Goal: Information Seeking & Learning: Learn about a topic

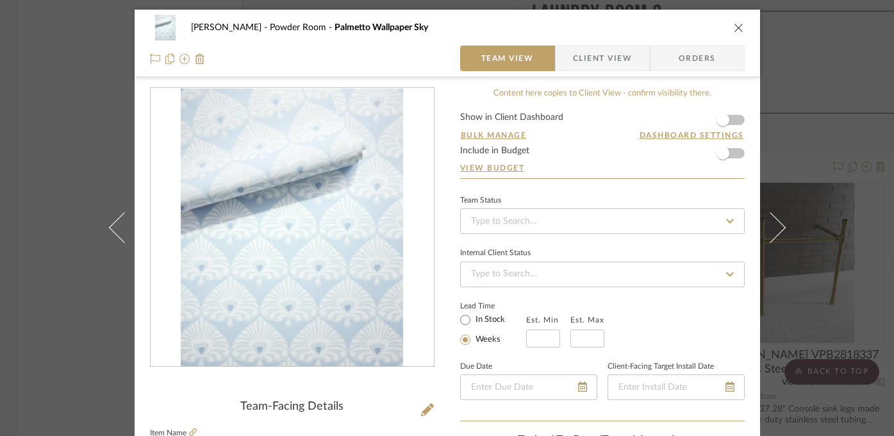
scroll to position [187, 0]
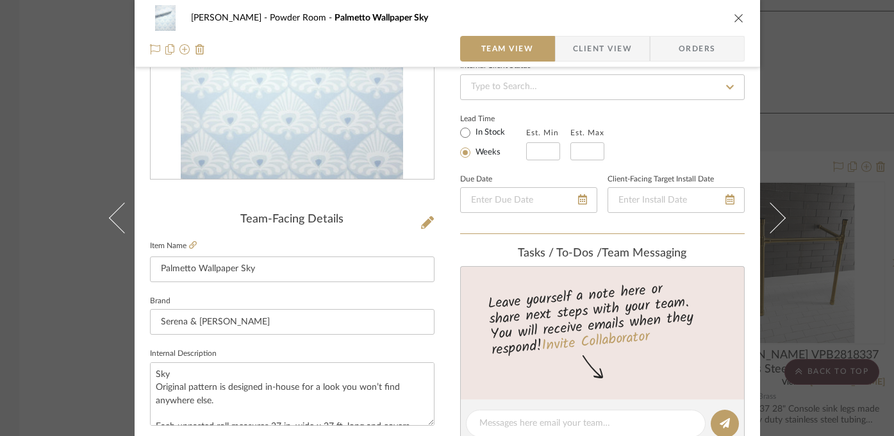
click at [50, 171] on div "[PERSON_NAME] Powder Room Palmetto Wallpaper Sky Team View Client View Orders T…" at bounding box center [447, 218] width 894 height 436
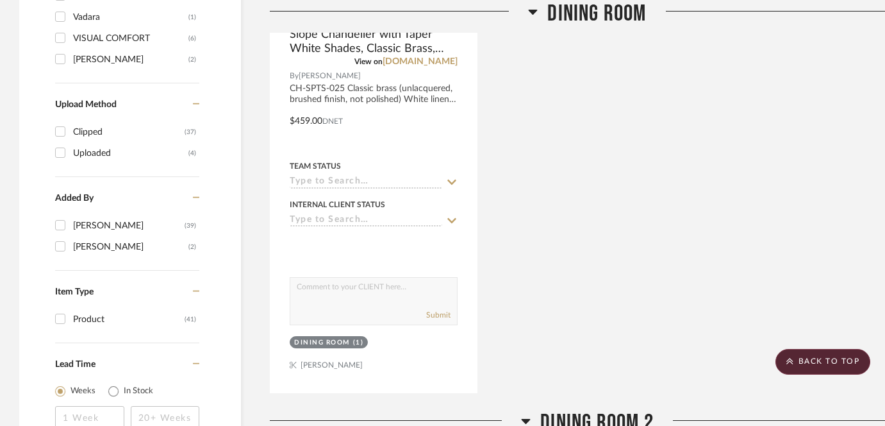
scroll to position [0, 0]
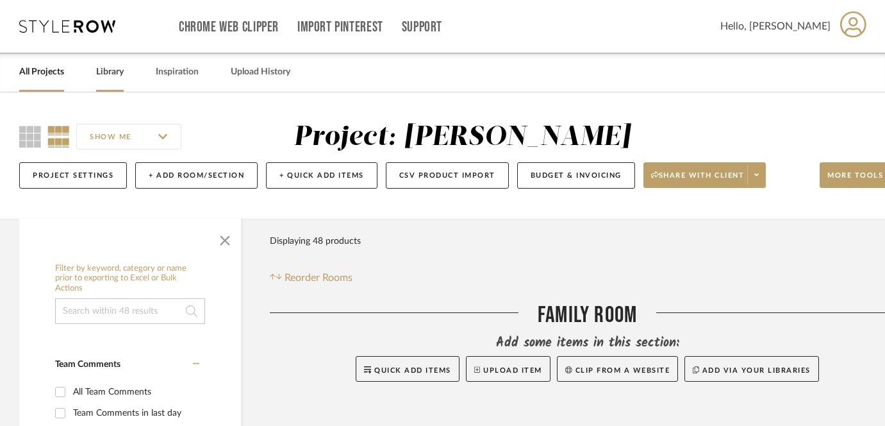
click at [107, 74] on link "Library" at bounding box center [110, 71] width 28 height 17
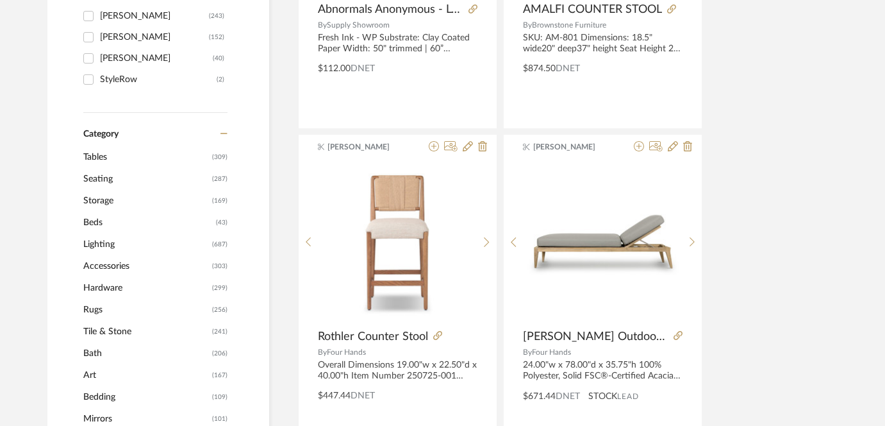
click at [101, 158] on span "Tables" at bounding box center [146, 157] width 126 height 22
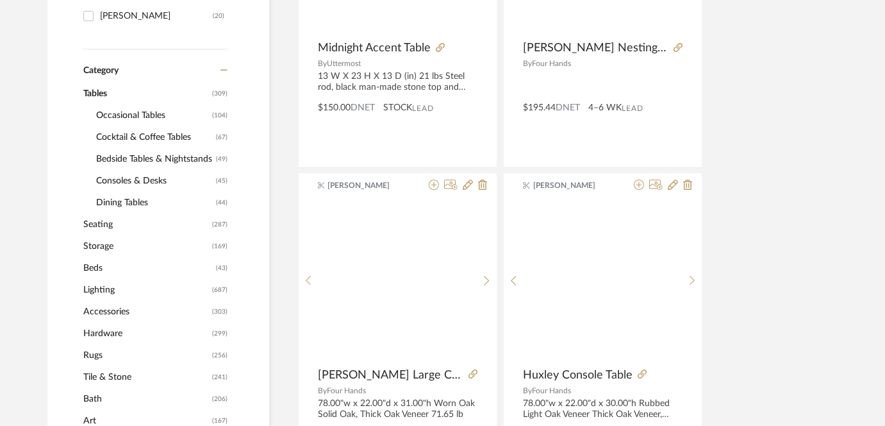
scroll to position [436, 0]
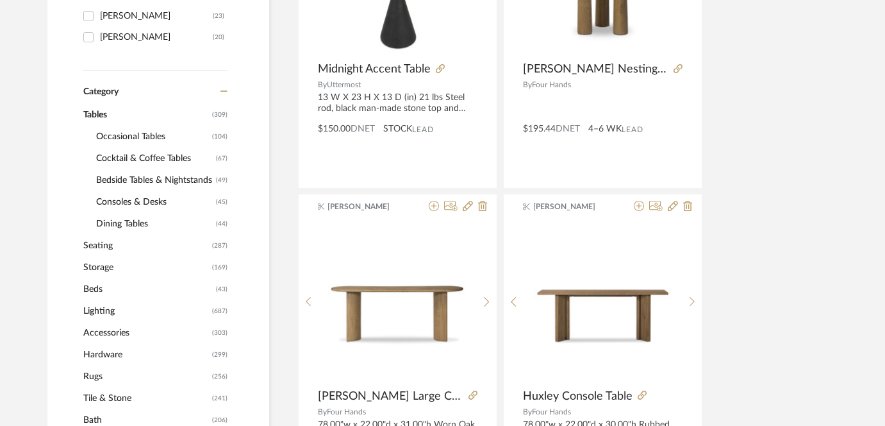
click at [143, 160] on span "Cocktail & Coffee Tables" at bounding box center [154, 158] width 117 height 22
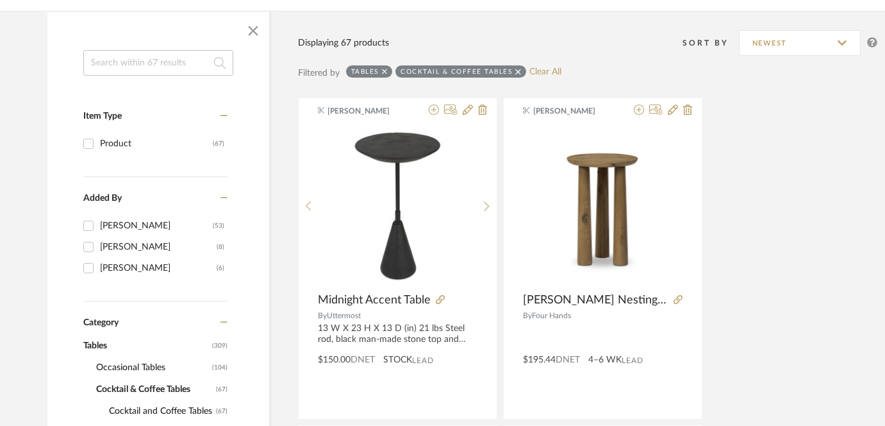
scroll to position [221, 0]
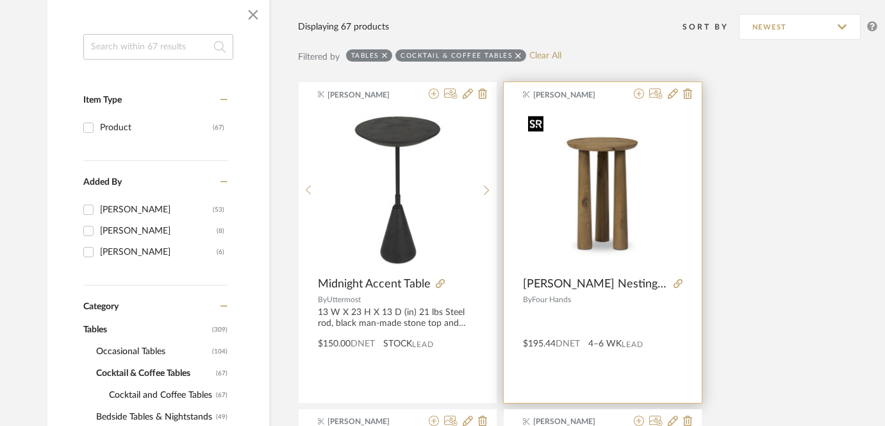
click at [0, 0] on img at bounding box center [0, 0] width 0 height 0
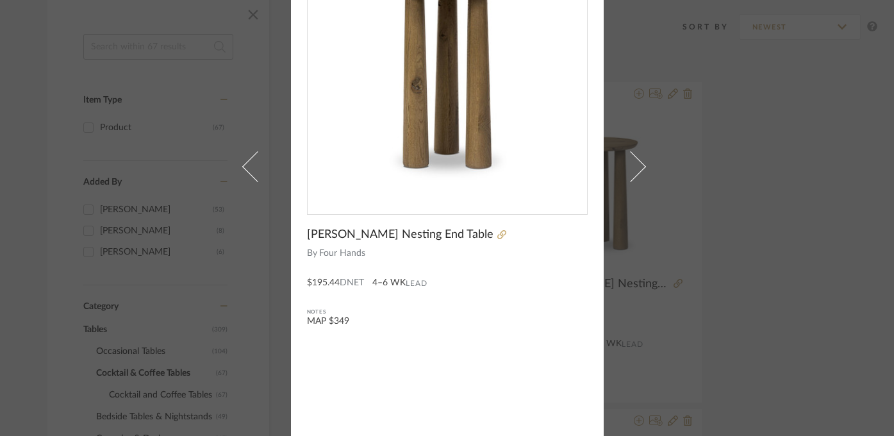
scroll to position [116, 0]
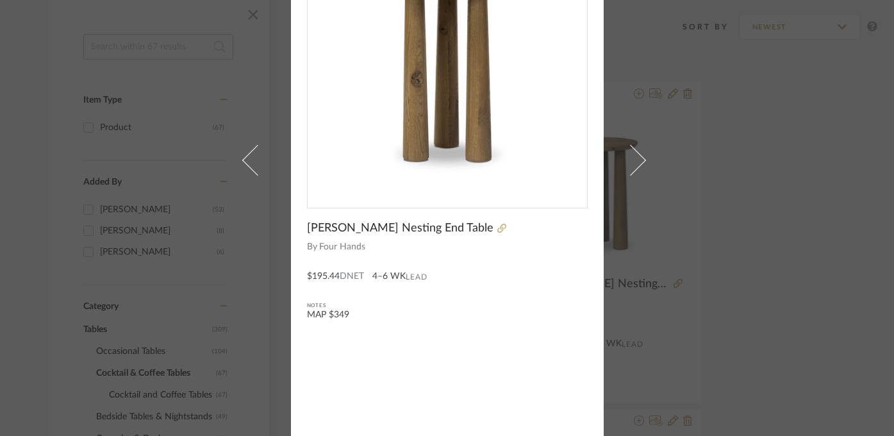
click at [494, 226] on div at bounding box center [541, 228] width 94 height 14
click at [497, 230] on icon at bounding box center [501, 228] width 9 height 9
click at [747, 237] on div "[PERSON_NAME] × [PERSON_NAME] Nesting End Table By Four Hands $195.44 DNET 4–6 …" at bounding box center [447, 218] width 894 height 436
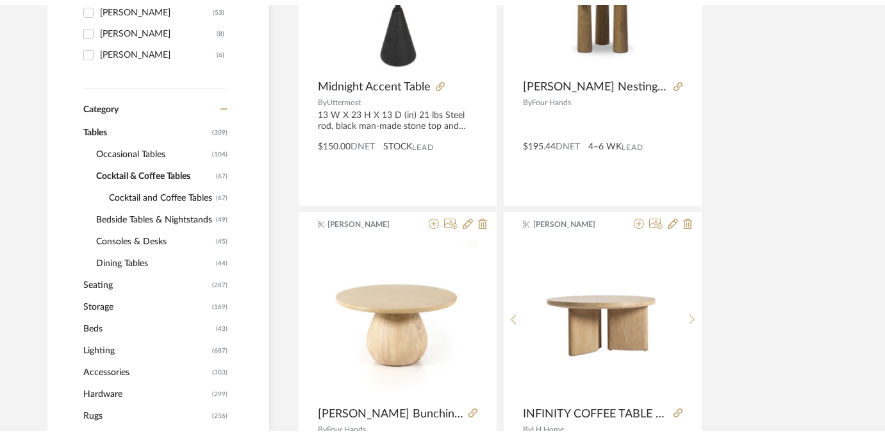
scroll to position [0, 0]
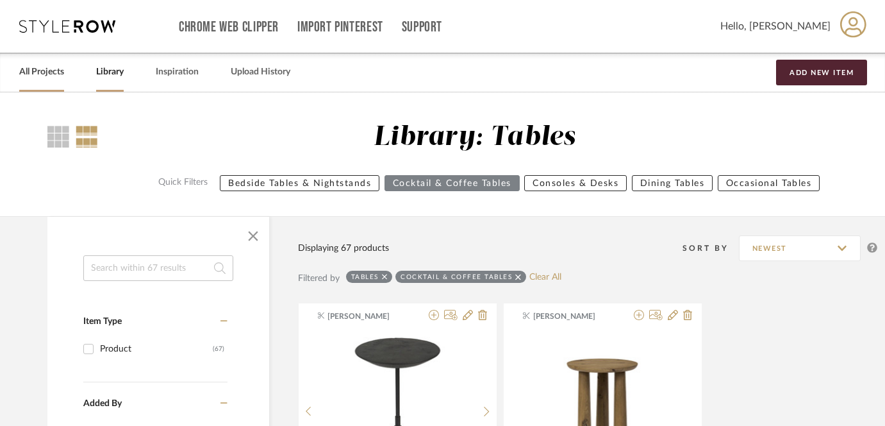
click at [31, 67] on link "All Projects" at bounding box center [41, 71] width 45 height 17
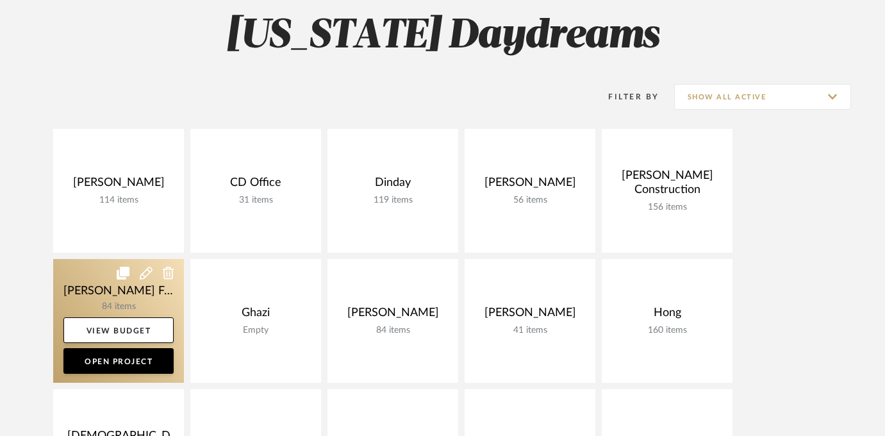
scroll to position [138, 0]
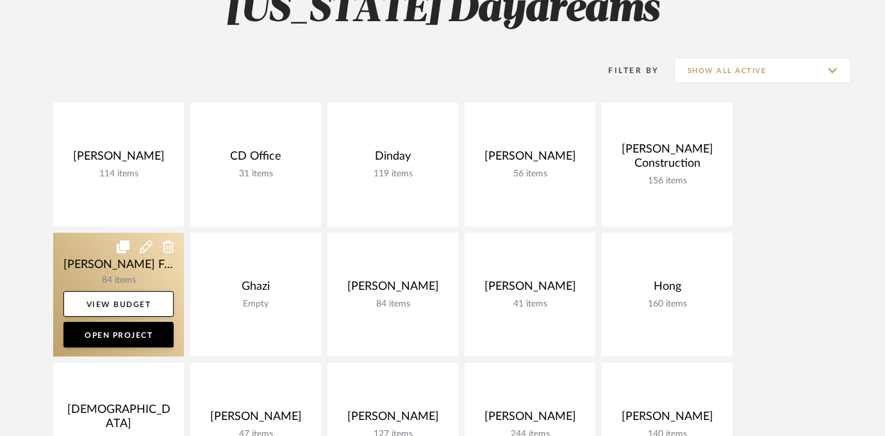
click at [129, 269] on link at bounding box center [118, 295] width 131 height 124
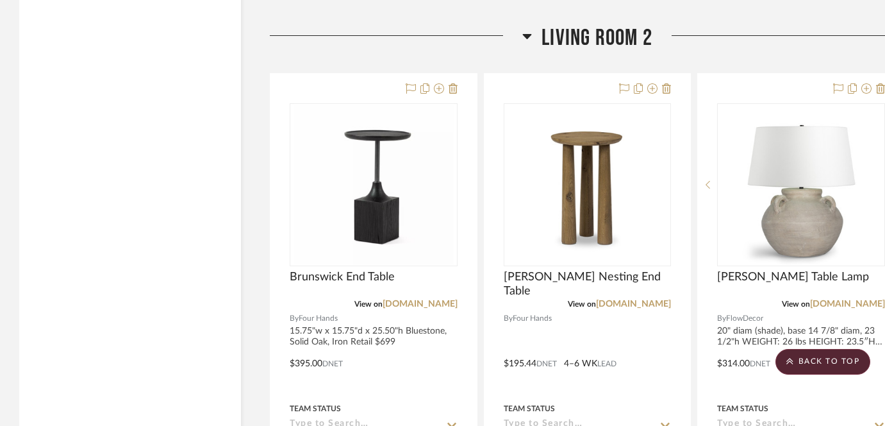
scroll to position [3382, 0]
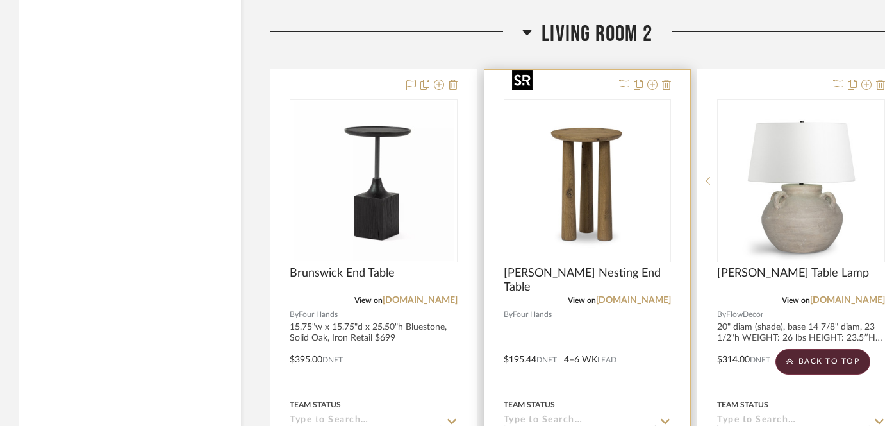
click at [0, 0] on img at bounding box center [0, 0] width 0 height 0
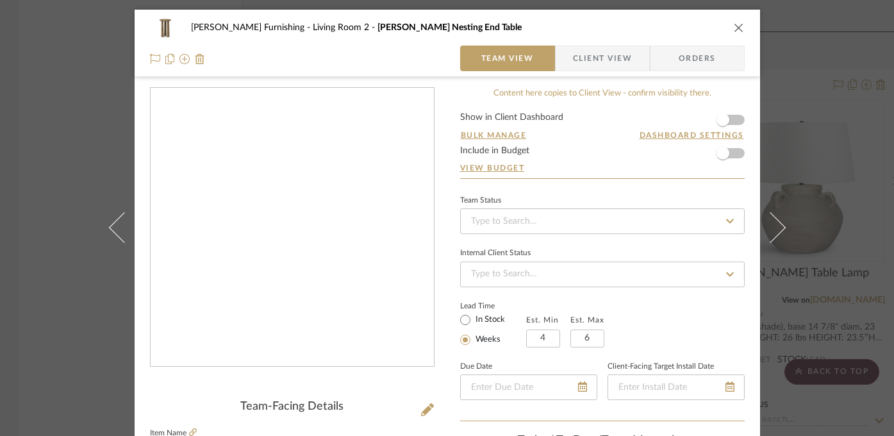
scroll to position [196, 0]
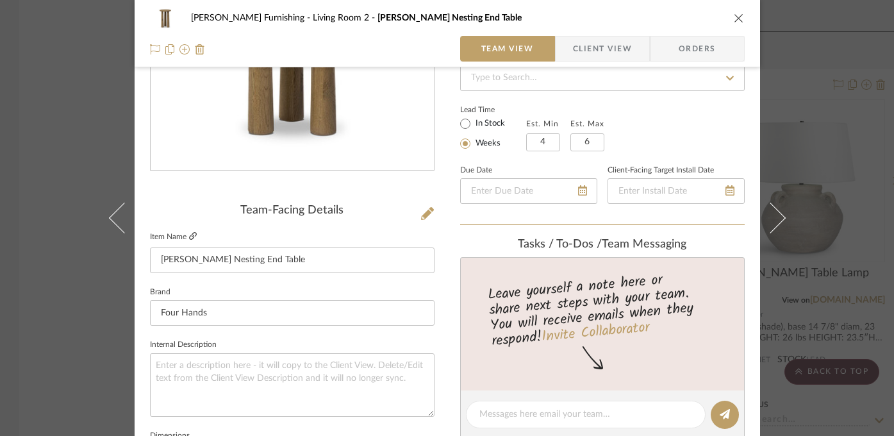
click at [189, 239] on icon at bounding box center [193, 236] width 8 height 8
click at [842, 133] on div "[PERSON_NAME] Furnishing Living Room 2 [PERSON_NAME] Nesting End Table Team Vie…" at bounding box center [447, 218] width 894 height 436
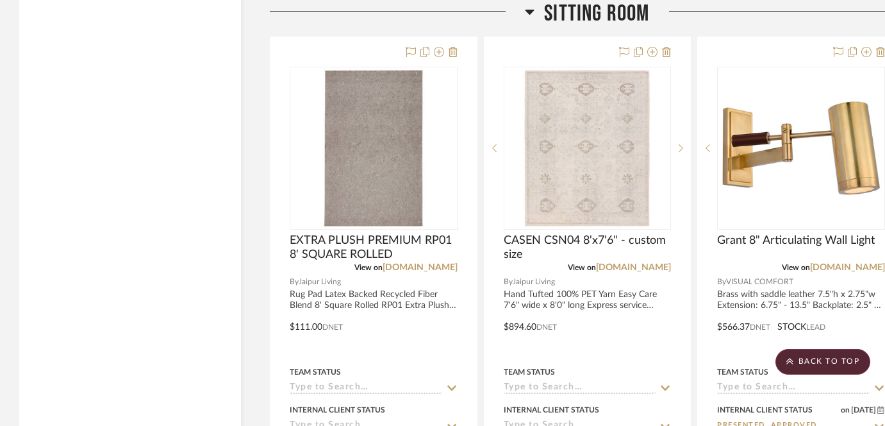
scroll to position [7042, 0]
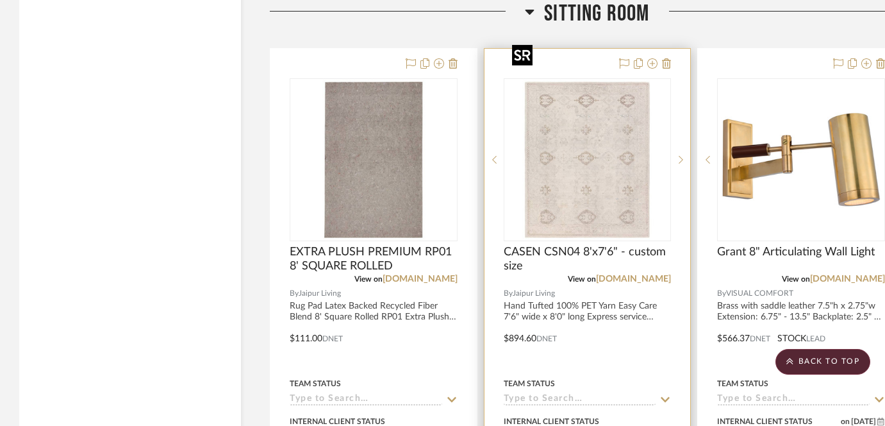
click at [0, 0] on img at bounding box center [0, 0] width 0 height 0
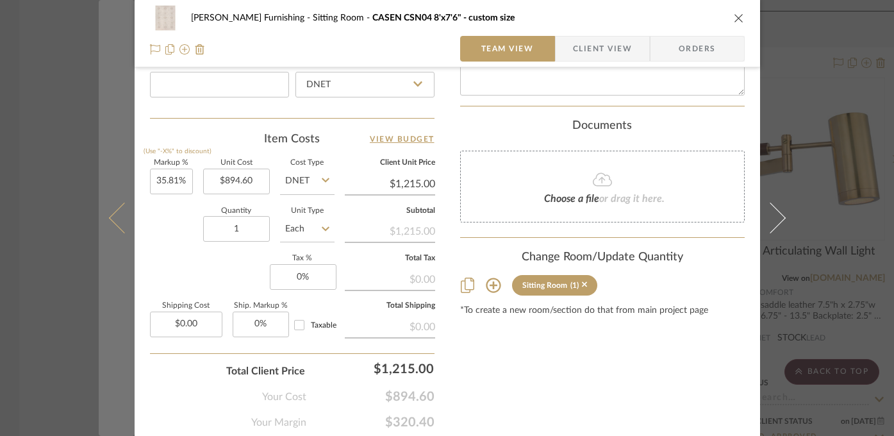
scroll to position [738, 0]
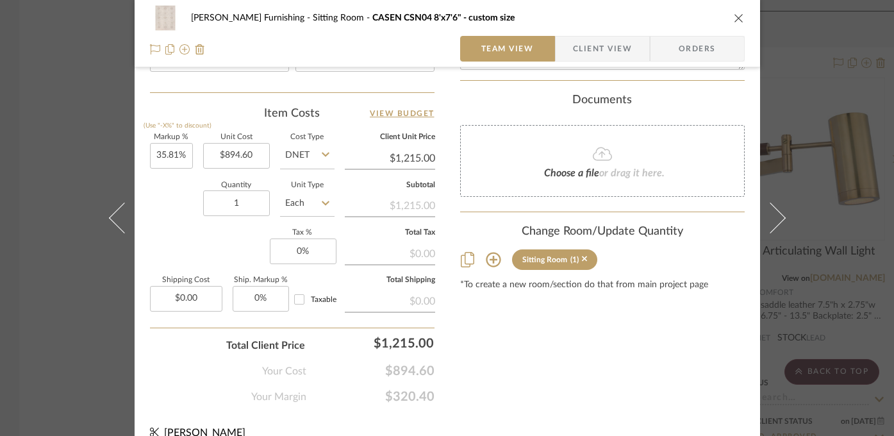
click at [54, 362] on div "[PERSON_NAME] Furnishing Sitting Room CASEN CSN04 8'x7'6" - custom size Team Vi…" at bounding box center [447, 218] width 894 height 436
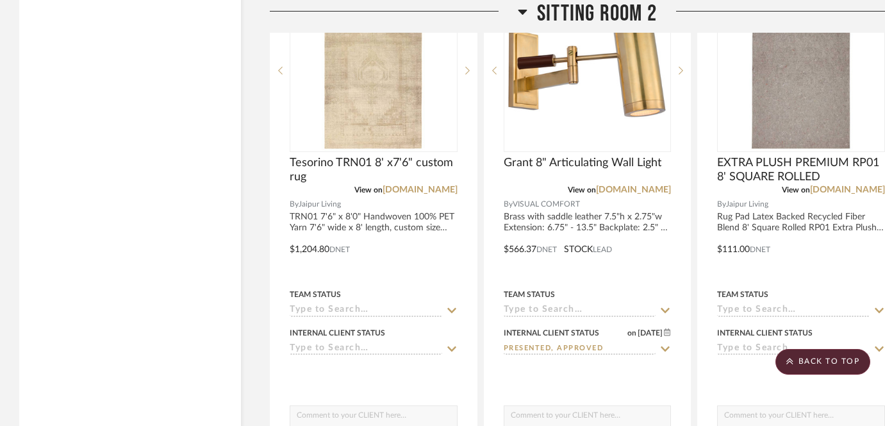
scroll to position [8326, 0]
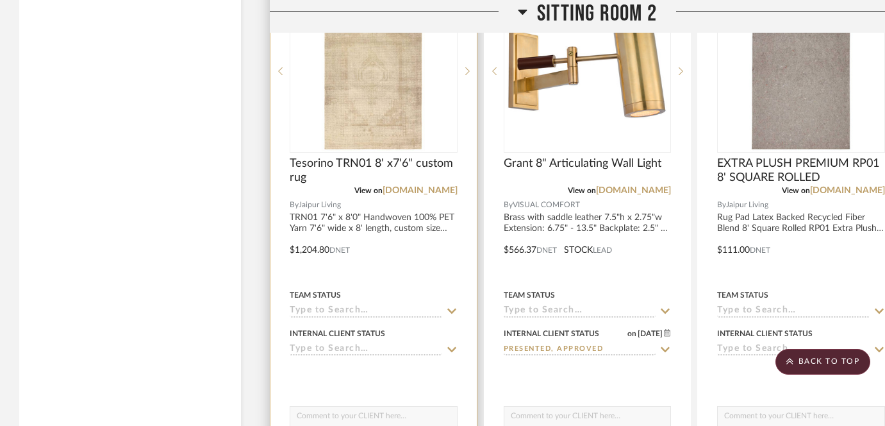
click at [384, 74] on img "0" at bounding box center [374, 71] width 160 height 160
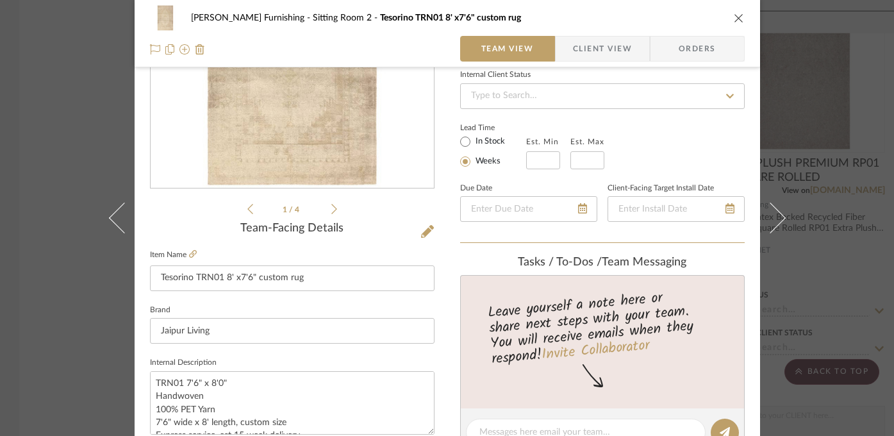
scroll to position [54, 0]
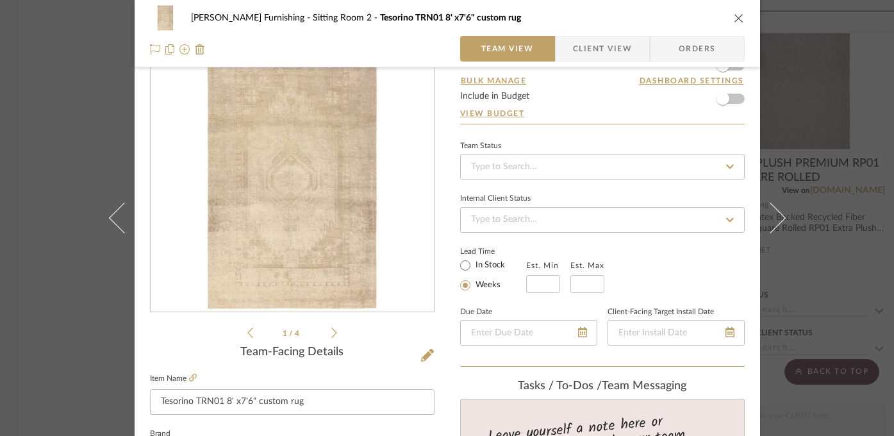
click at [52, 333] on div "[PERSON_NAME] Furnishing Sitting Room 2 Tesorino TRN01 8' x7'6" custom rug Team…" at bounding box center [447, 218] width 894 height 436
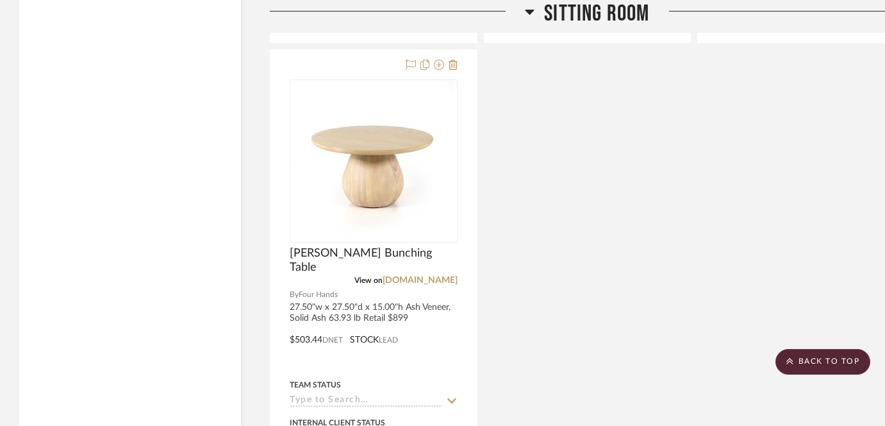
scroll to position [7511, 0]
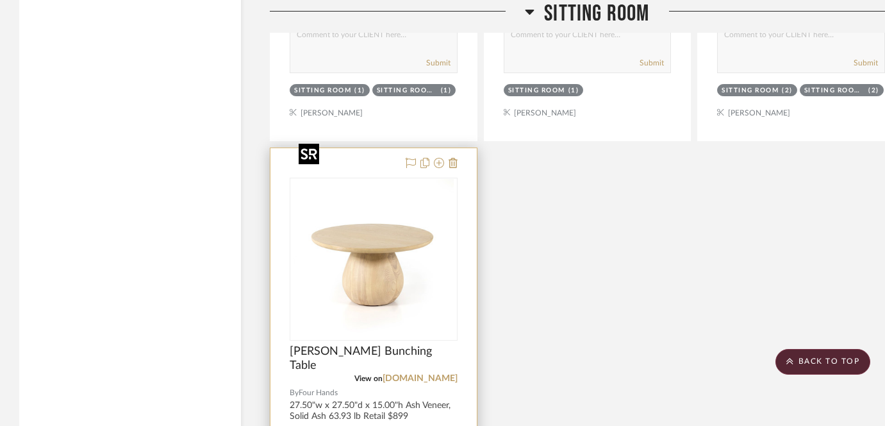
click at [368, 215] on img "0" at bounding box center [374, 259] width 160 height 160
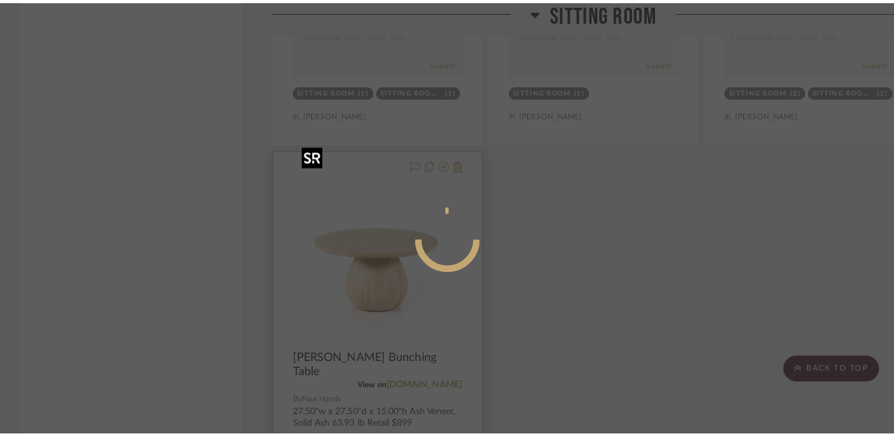
scroll to position [0, 0]
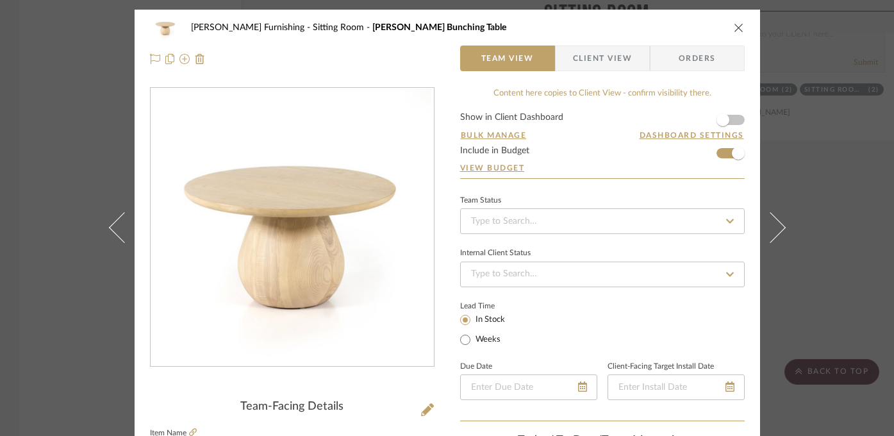
click at [828, 288] on div "[PERSON_NAME] Furnishing Sitting Room [PERSON_NAME] Bunching Table Team View Cl…" at bounding box center [447, 218] width 894 height 436
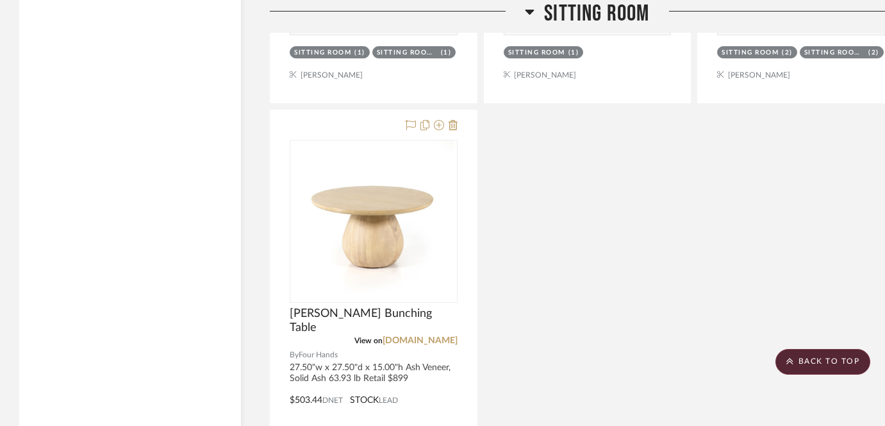
scroll to position [7555, 0]
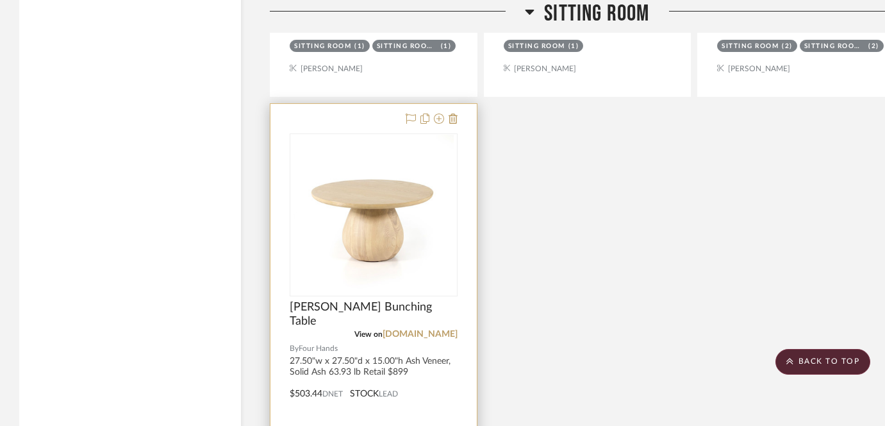
click at [385, 192] on img "0" at bounding box center [374, 215] width 160 height 160
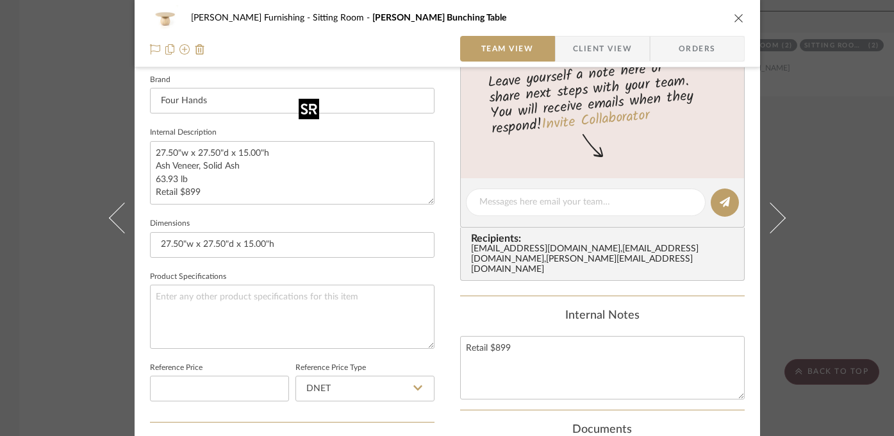
scroll to position [458, 0]
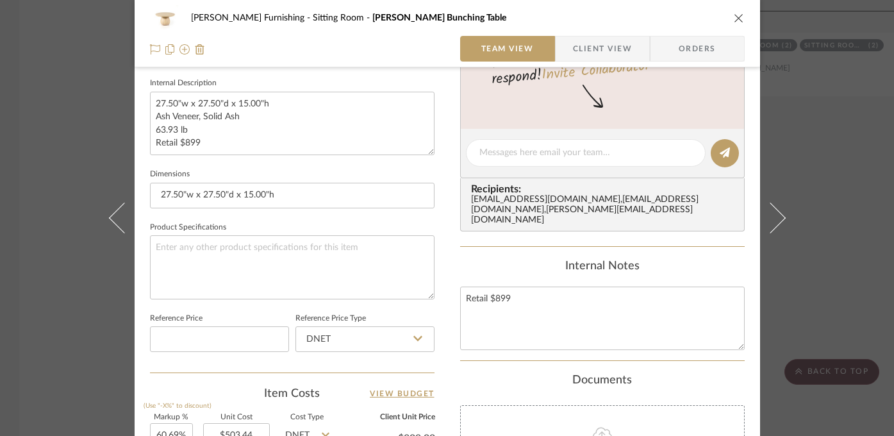
click at [83, 318] on div "[PERSON_NAME] Furnishing Sitting Room [PERSON_NAME] Bunching Table Team View Cl…" at bounding box center [447, 218] width 894 height 436
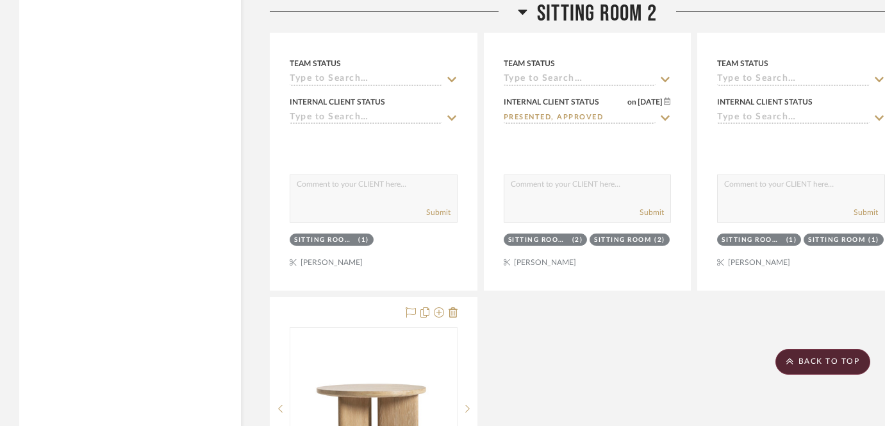
scroll to position [8623, 0]
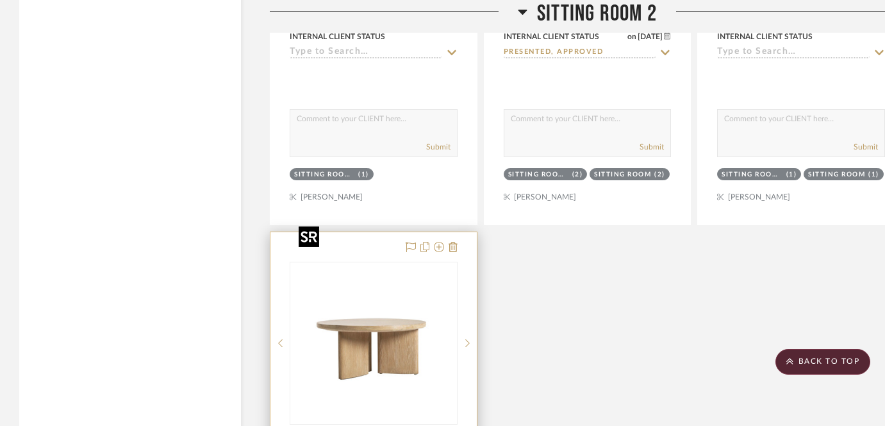
click at [370, 299] on img "0" at bounding box center [374, 343] width 160 height 160
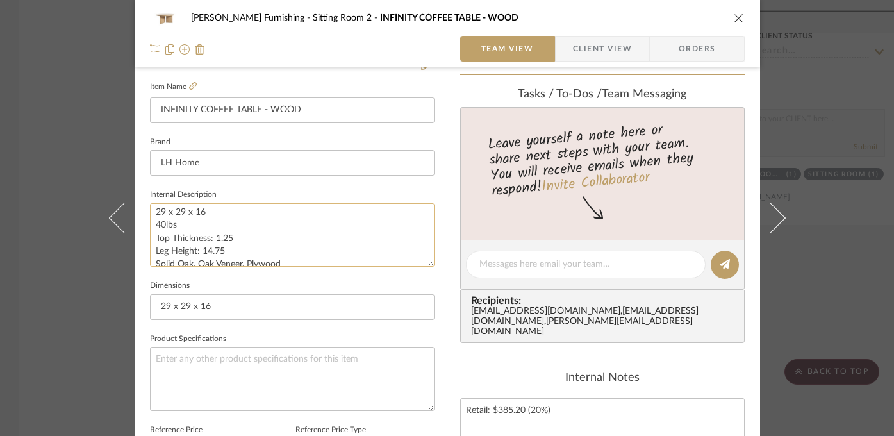
scroll to position [0, 0]
click at [42, 358] on div "[PERSON_NAME] Furnishing Sitting Room 2 INFINITY COFFEE TABLE - WOOD Team View …" at bounding box center [447, 218] width 894 height 436
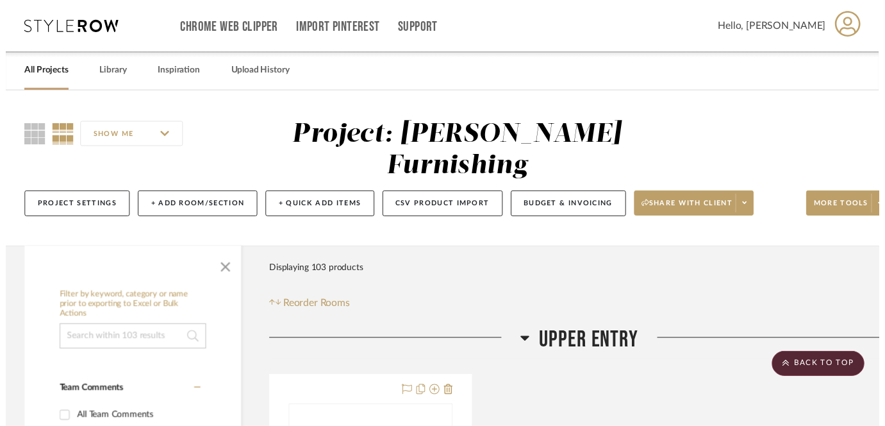
scroll to position [8623, 0]
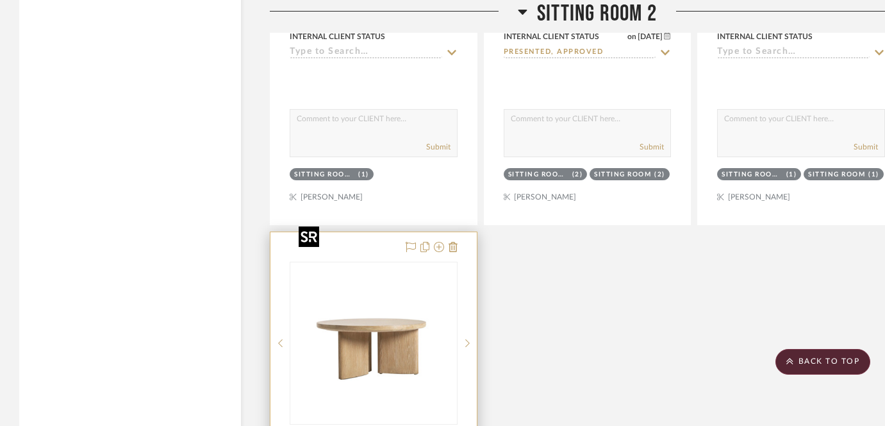
click at [398, 304] on img "0" at bounding box center [374, 343] width 160 height 160
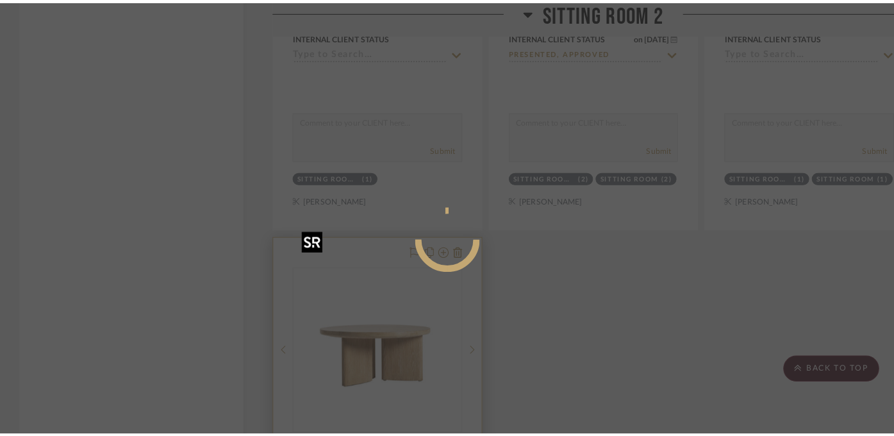
scroll to position [0, 0]
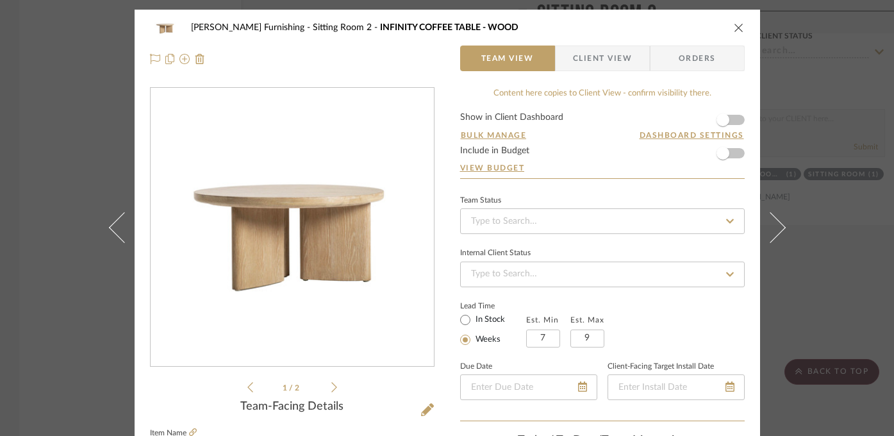
click at [331, 385] on icon at bounding box center [334, 387] width 6 height 12
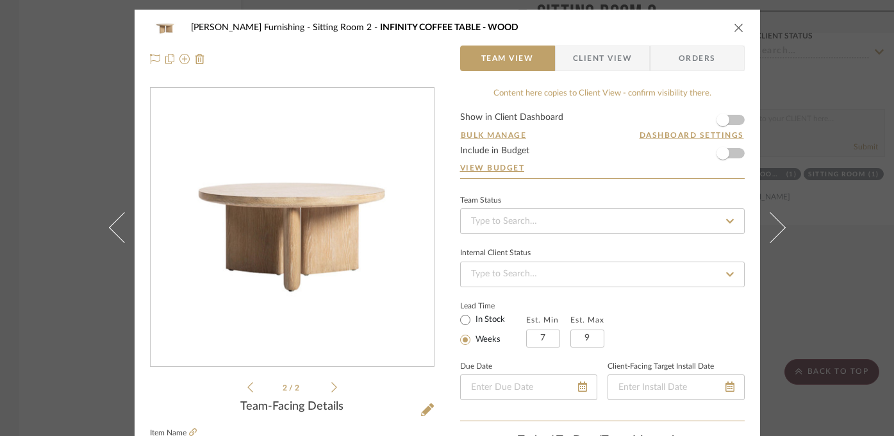
click at [855, 197] on div "[PERSON_NAME] Furnishing Sitting Room 2 INFINITY COFFEE TABLE - WOOD Team View …" at bounding box center [447, 218] width 894 height 436
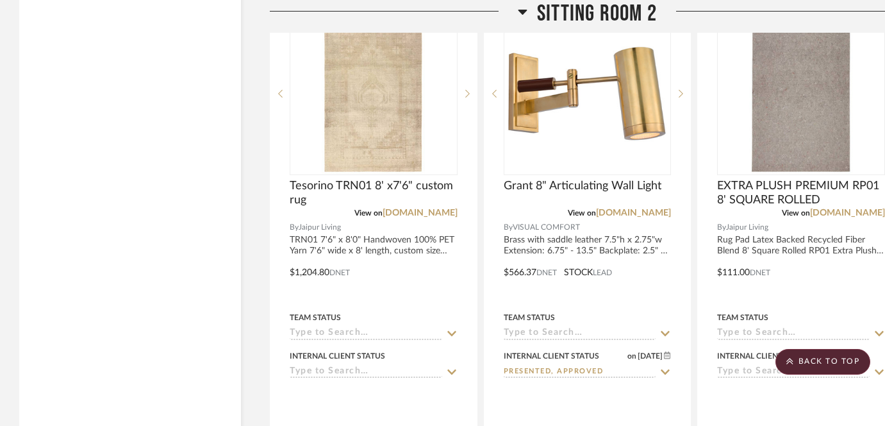
scroll to position [8187, 0]
